Goal: Task Accomplishment & Management: Manage account settings

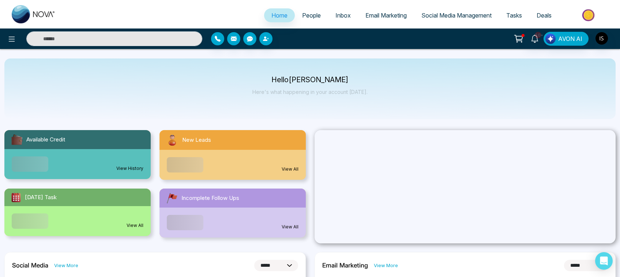
select select "*"
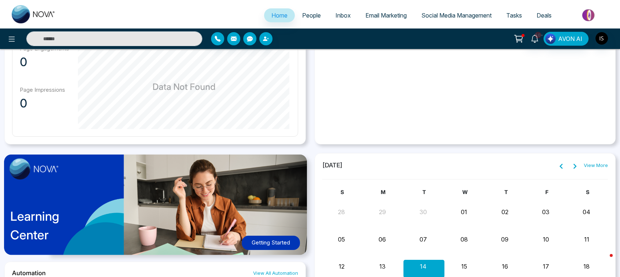
scroll to position [610, 0]
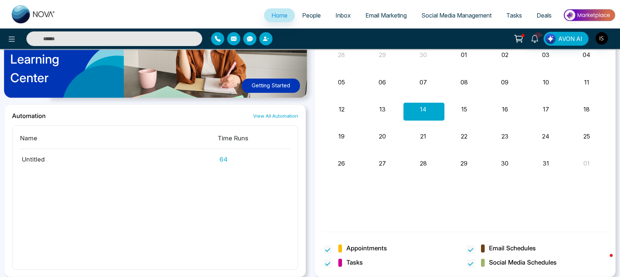
click at [451, 16] on span "Social Media Management" at bounding box center [457, 15] width 70 height 7
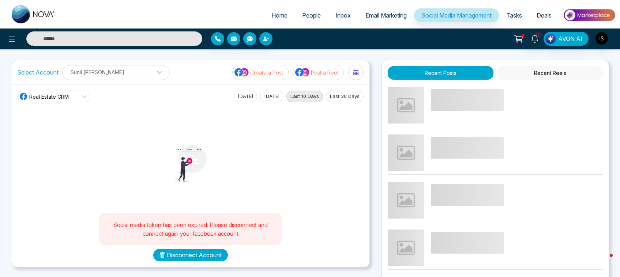
click at [199, 258] on button "Disconnect Account" at bounding box center [190, 255] width 75 height 12
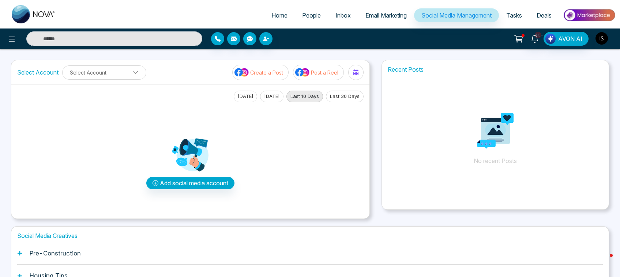
click at [603, 33] on img "button" at bounding box center [602, 38] width 12 height 12
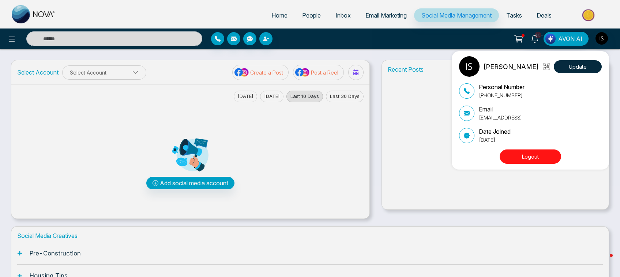
click at [528, 154] on button "Logout" at bounding box center [530, 157] width 61 height 14
